Goal: Information Seeking & Learning: Check status

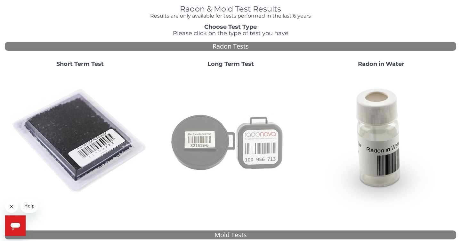
scroll to position [71, 0]
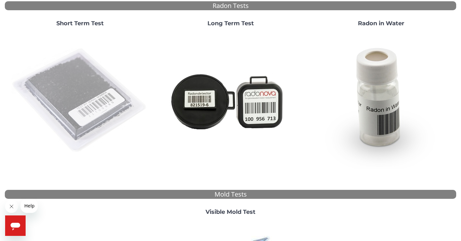
click at [69, 95] on img at bounding box center [80, 101] width 138 height 138
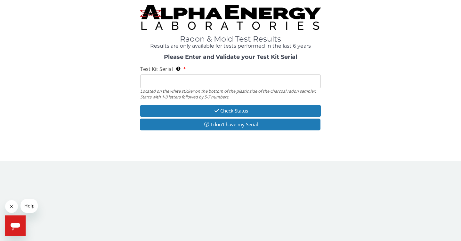
click at [178, 79] on input "Test Kit Serial Located on the white sticker on the bottom of the plastic side …" at bounding box center [230, 82] width 181 height 14
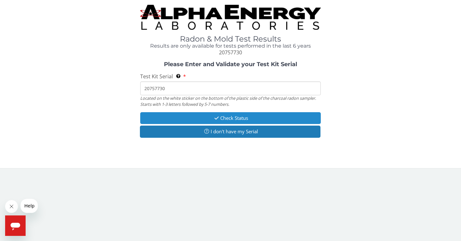
type input "20757730"
click at [234, 118] on button "Check Status" at bounding box center [230, 118] width 181 height 12
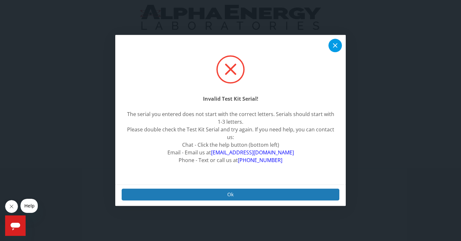
click at [337, 47] on icon at bounding box center [335, 46] width 8 height 8
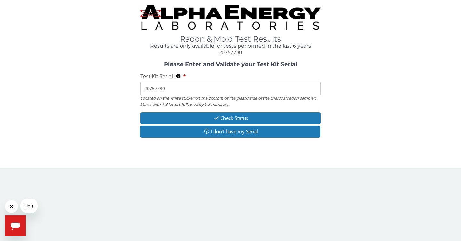
click at [180, 92] on input "20757730" at bounding box center [230, 89] width 181 height 14
drag, startPoint x: 248, startPoint y: 52, endPoint x: 216, endPoint y: 52, distance: 32.0
click at [216, 52] on div "Radon & Mold Test Results Results are only available for tests performed in the…" at bounding box center [230, 45] width 181 height 21
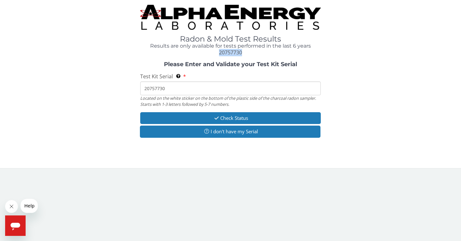
copy span "20757730"
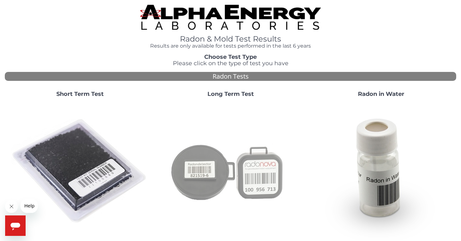
click at [229, 177] on img at bounding box center [231, 172] width 138 height 138
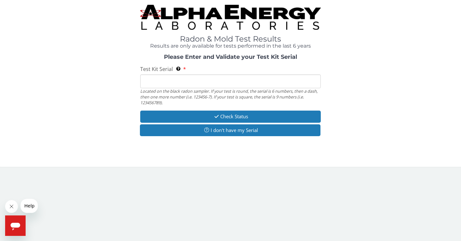
click at [195, 80] on input "Test Kit Serial Located on the black radon sampler. If your test is round, the …" at bounding box center [230, 82] width 181 height 14
paste input "20757730"
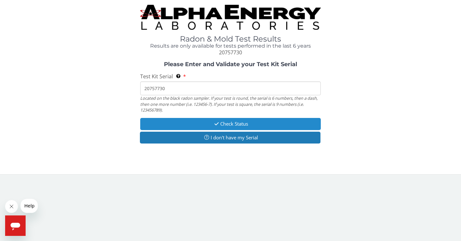
type input "20757730"
click at [229, 122] on button "Check Status" at bounding box center [230, 124] width 181 height 12
